Goal: Task Accomplishment & Management: Use online tool/utility

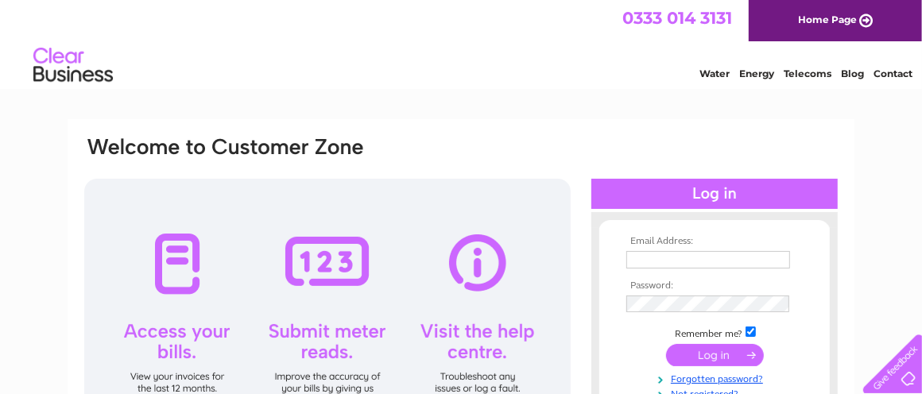
type input "accounts@amautogroup.co.uk"
click at [717, 357] on input "submit" at bounding box center [715, 355] width 98 height 22
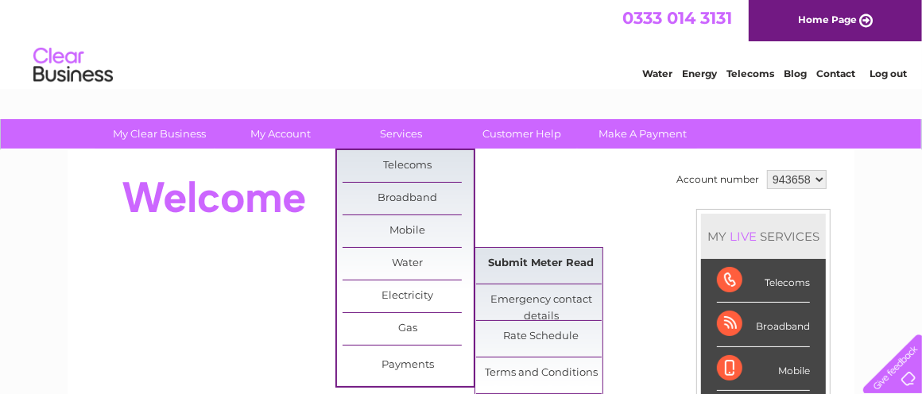
click at [522, 262] on link "Submit Meter Read" at bounding box center [541, 264] width 131 height 32
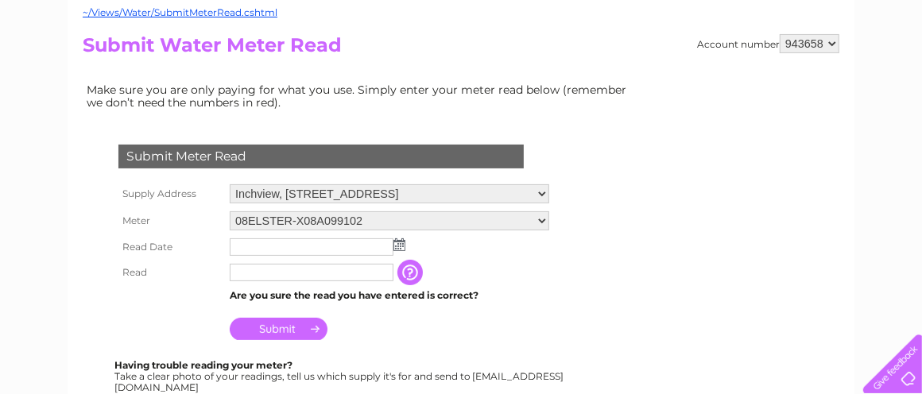
scroll to position [238, 0]
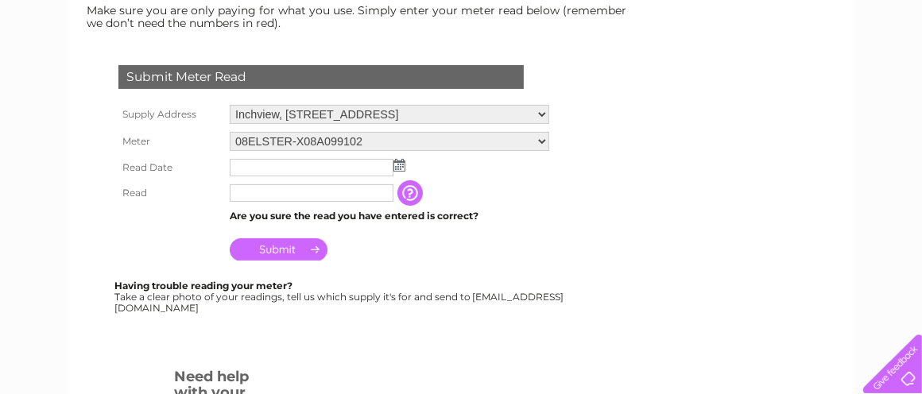
click at [401, 163] on img at bounding box center [399, 165] width 12 height 13
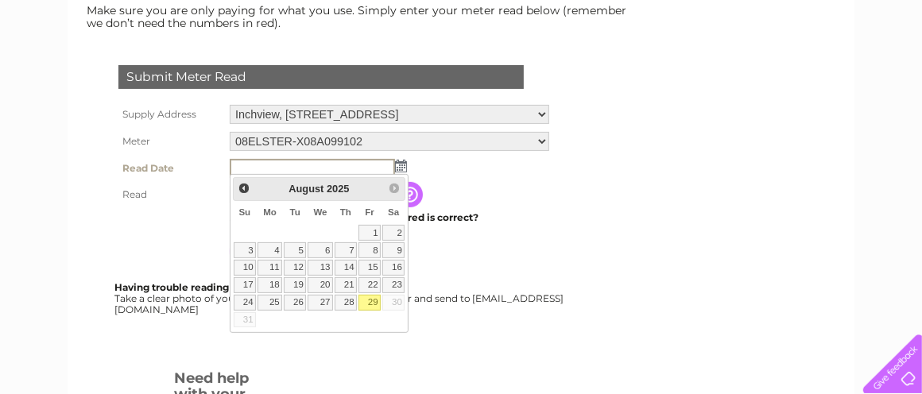
click at [368, 298] on link "29" at bounding box center [369, 303] width 22 height 16
type input "[DATE]"
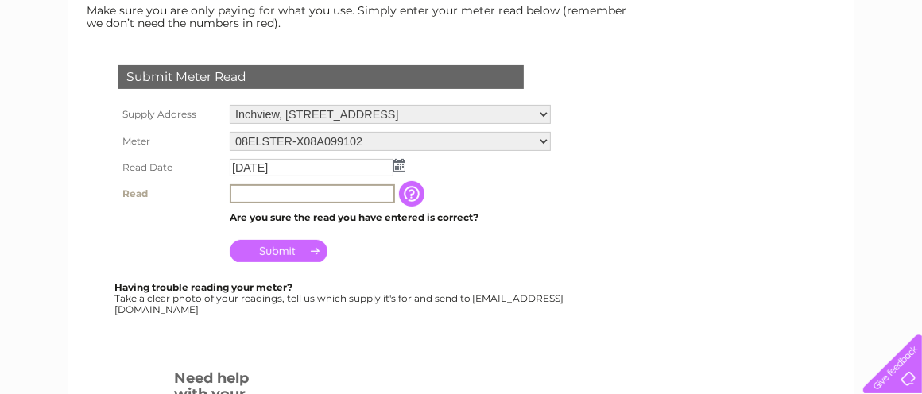
click at [306, 192] on input "text" at bounding box center [312, 193] width 165 height 19
type input "3972"
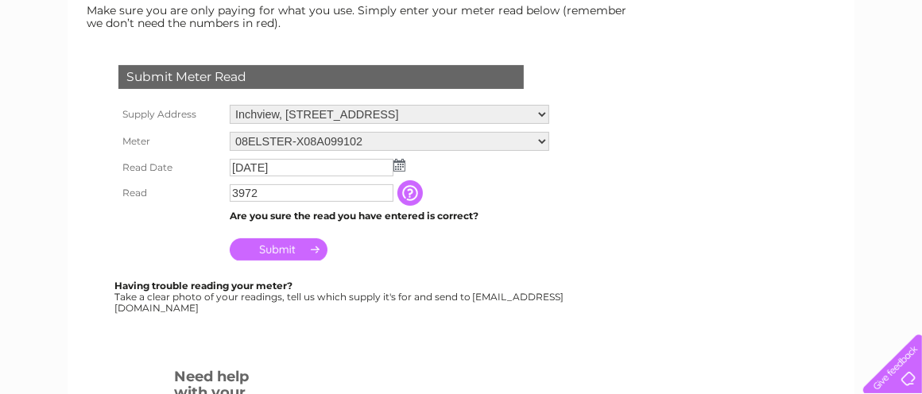
click at [273, 247] on input "Submit" at bounding box center [279, 249] width 98 height 22
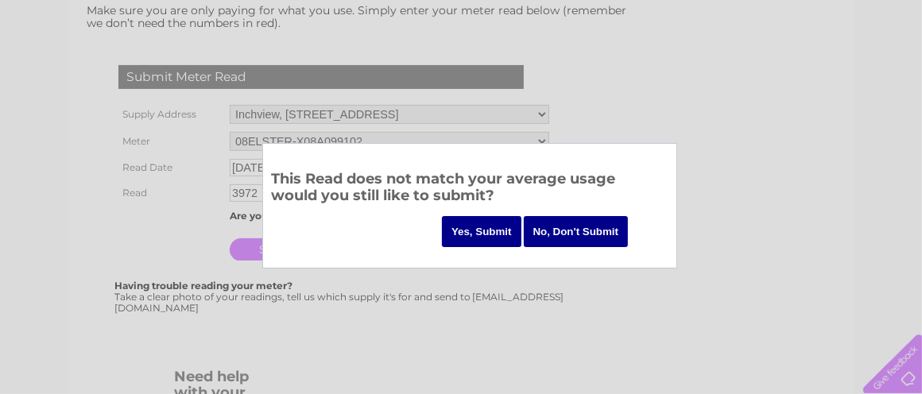
click at [464, 231] on input "Yes, Submit" at bounding box center [481, 231] width 79 height 31
